Goal: Task Accomplishment & Management: Complete application form

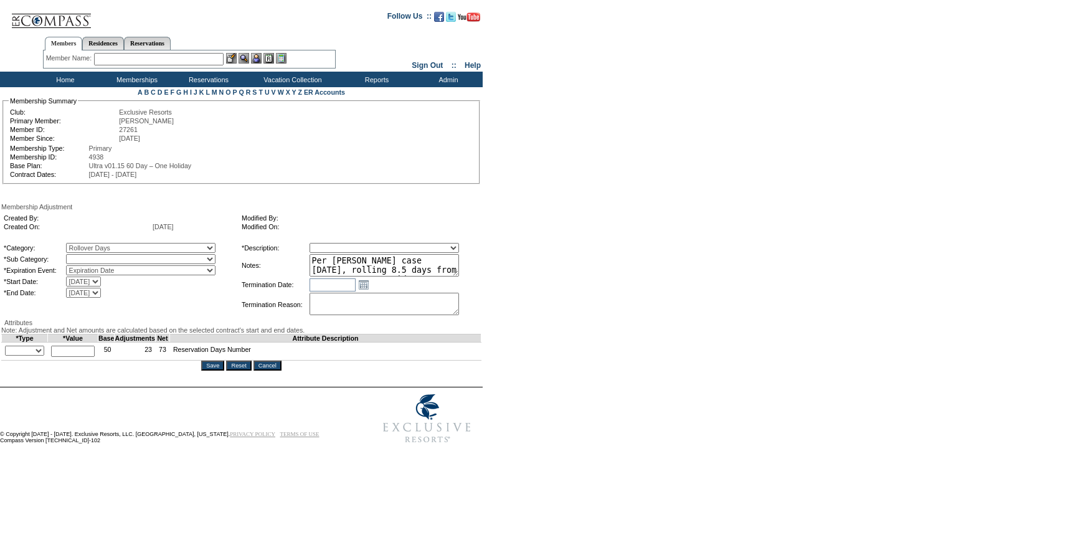
click at [111, 260] on select "Rollover Days" at bounding box center [140, 259] width 149 height 10
select select "782"
click at [92, 257] on select "Rollover Days" at bounding box center [140, 259] width 149 height 10
click at [27, 356] on select "+ - Override" at bounding box center [24, 351] width 39 height 10
select select "2"
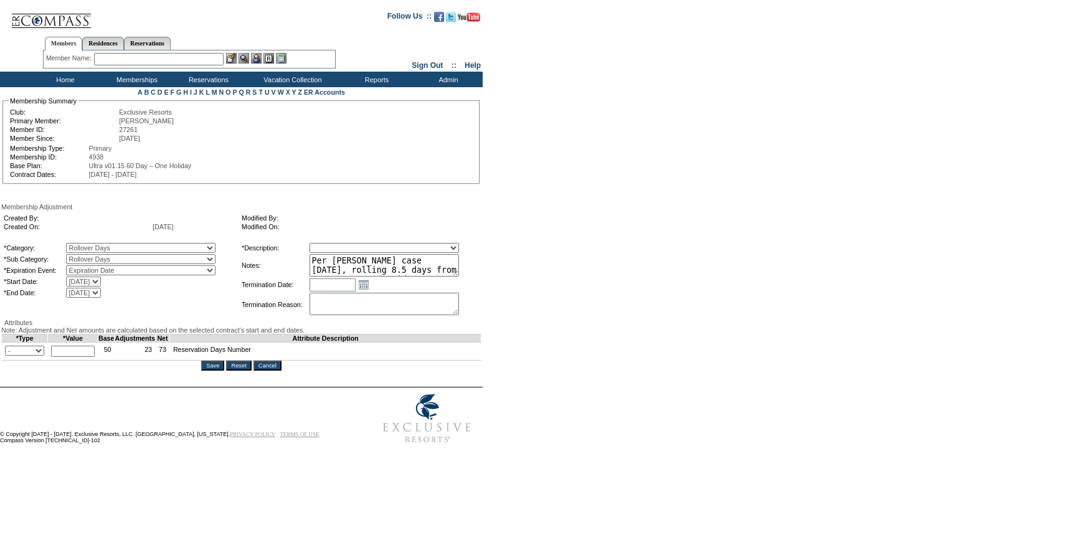
click at [8, 356] on select "+ - Override" at bounding box center [24, 351] width 39 height 10
click at [83, 357] on input "text" at bounding box center [73, 351] width 44 height 11
type input "8.5"
click at [381, 270] on textarea "Per [PERSON_NAME] case [DATE], rolling 8.5 days from 24/25 to 25/26. Did not au…" at bounding box center [384, 265] width 149 height 22
click at [396, 258] on textarea "Per [PERSON_NAME] case [DATE], rolling 8.5 days from 24/25 to 25/26. Did not au…" at bounding box center [384, 265] width 149 height 22
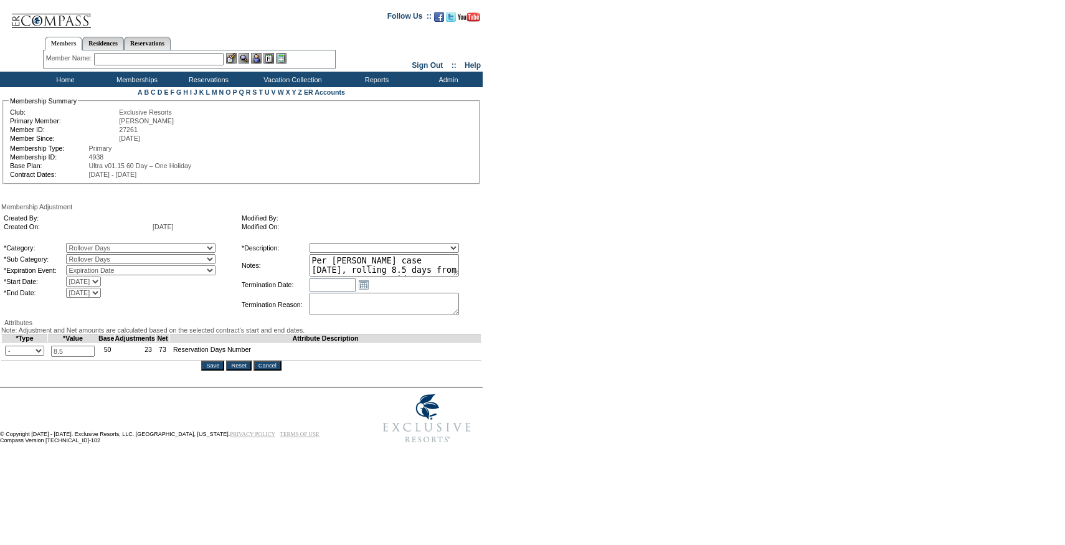
click at [391, 248] on select "Membership/Transfer Fee Adjustment Membership Fee Adjustment Add-On Fee Adjustm…" at bounding box center [384, 248] width 149 height 10
select select "275"
click at [333, 245] on select "Membership/Transfer Fee Adjustment Membership Fee Adjustment Add-On Fee Adjustm…" at bounding box center [384, 248] width 149 height 10
click at [216, 371] on input "Save" at bounding box center [212, 366] width 23 height 10
